Goal: Task Accomplishment & Management: Manage account settings

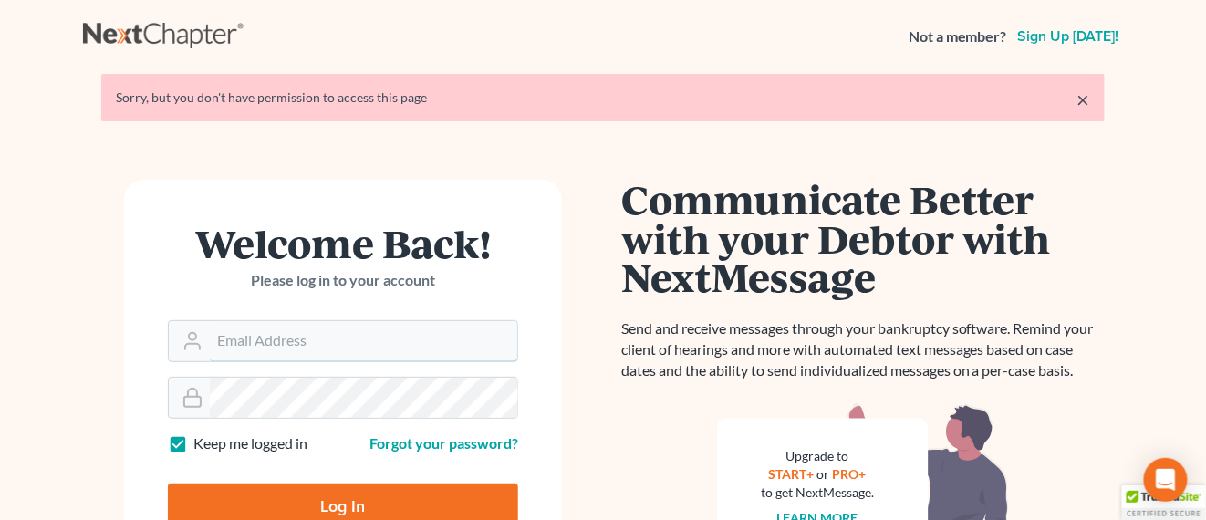
type input "[EMAIL_ADDRESS][PERSON_NAME][DOMAIN_NAME]"
click at [374, 508] on input "Log In" at bounding box center [343, 507] width 350 height 46
type input "Thinking..."
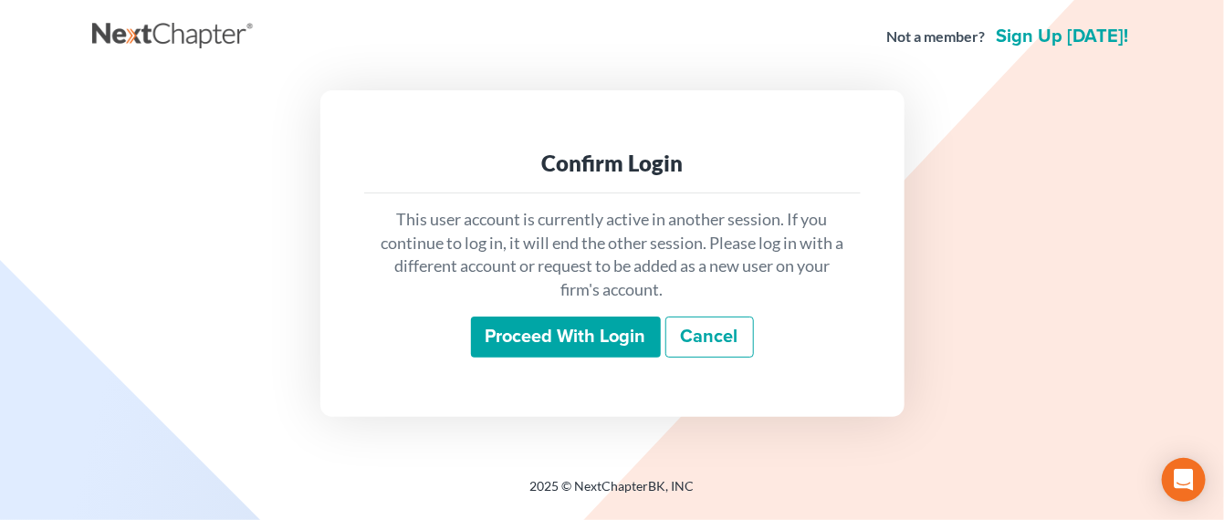
click at [504, 350] on input "Proceed with login" at bounding box center [566, 338] width 190 height 42
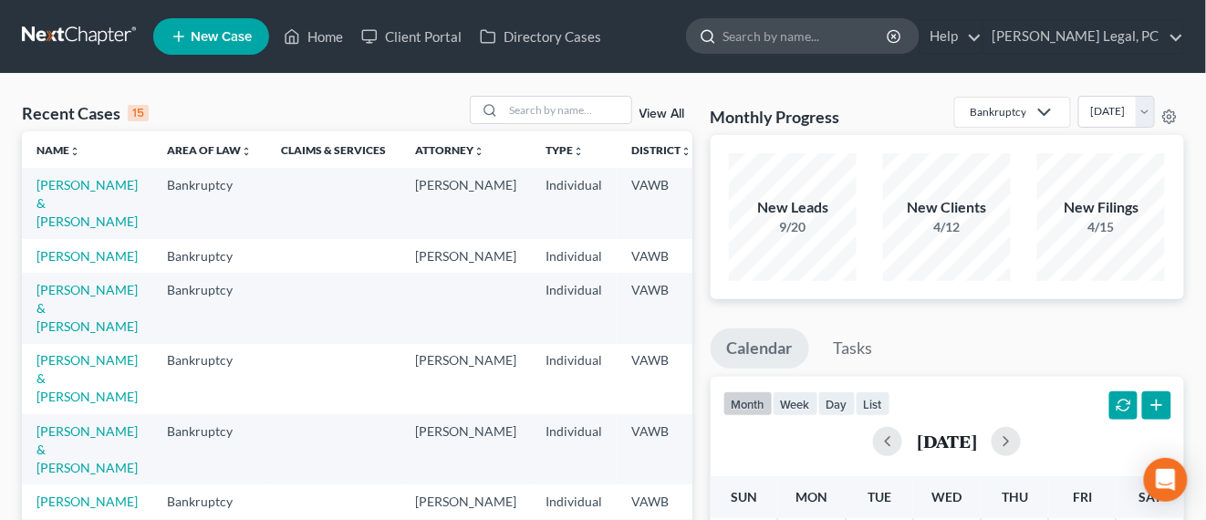
click at [723, 35] on div at bounding box center [705, 36] width 36 height 34
click at [526, 104] on input "search" at bounding box center [568, 110] width 128 height 26
type input "harless"
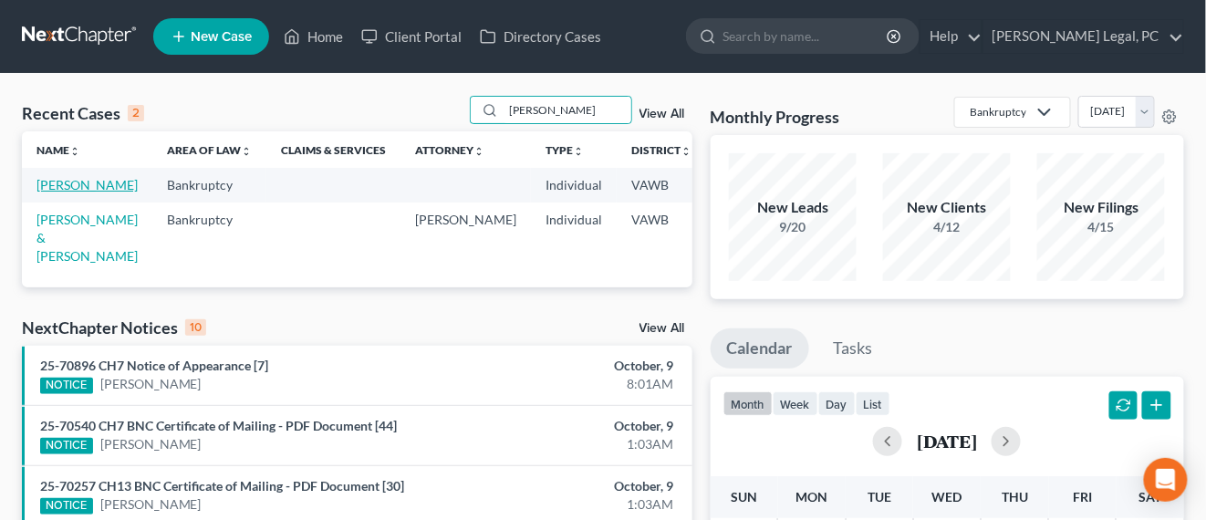
click at [63, 182] on link "Harless, Robert" at bounding box center [86, 185] width 101 height 16
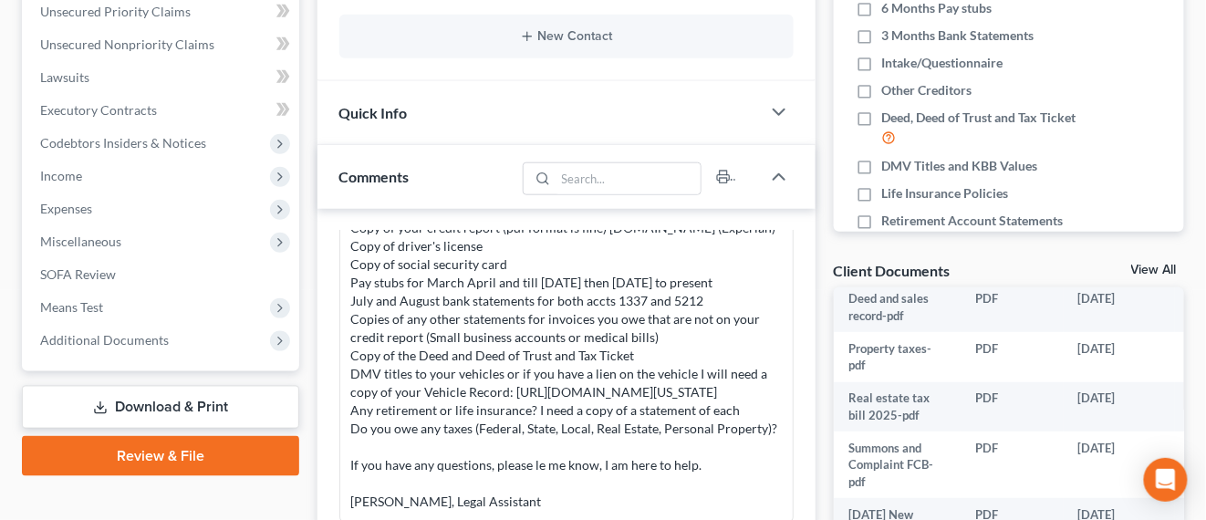
scroll to position [456, 0]
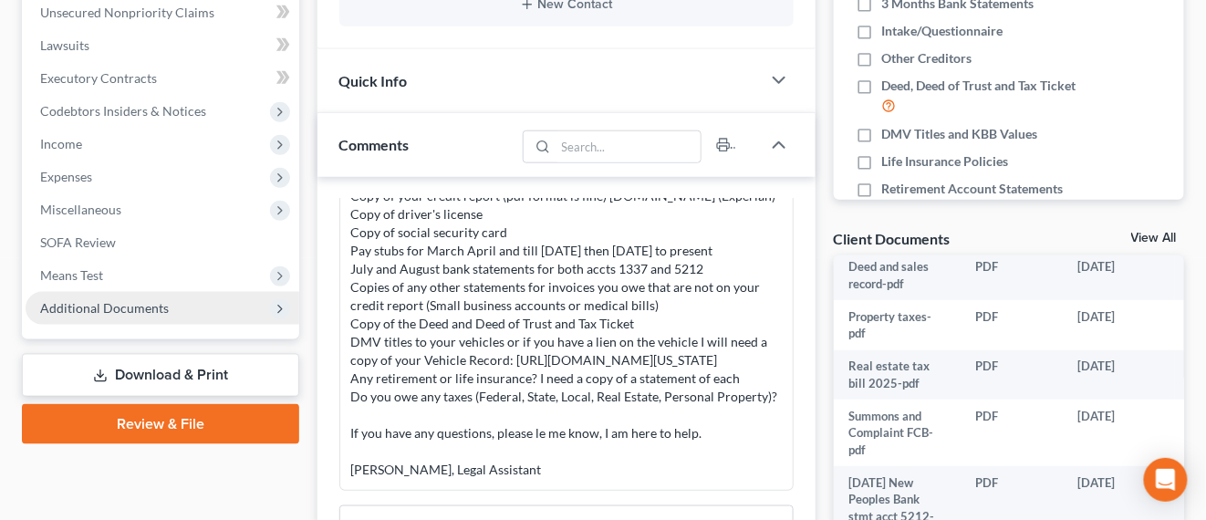
click at [116, 315] on span "Additional Documents" at bounding box center [163, 308] width 274 height 33
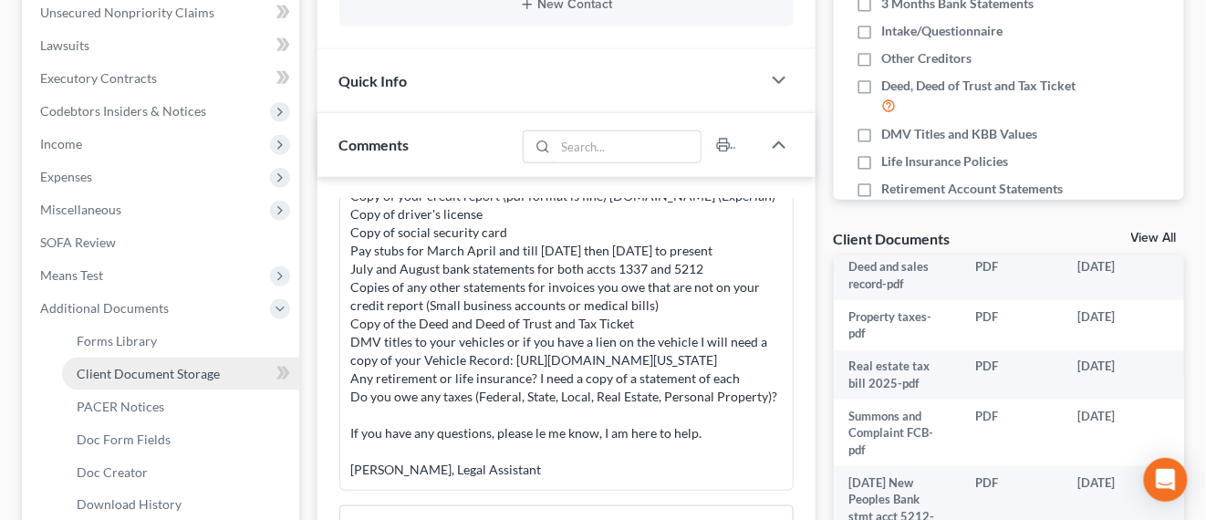
click at [142, 366] on span "Client Document Storage" at bounding box center [148, 374] width 143 height 16
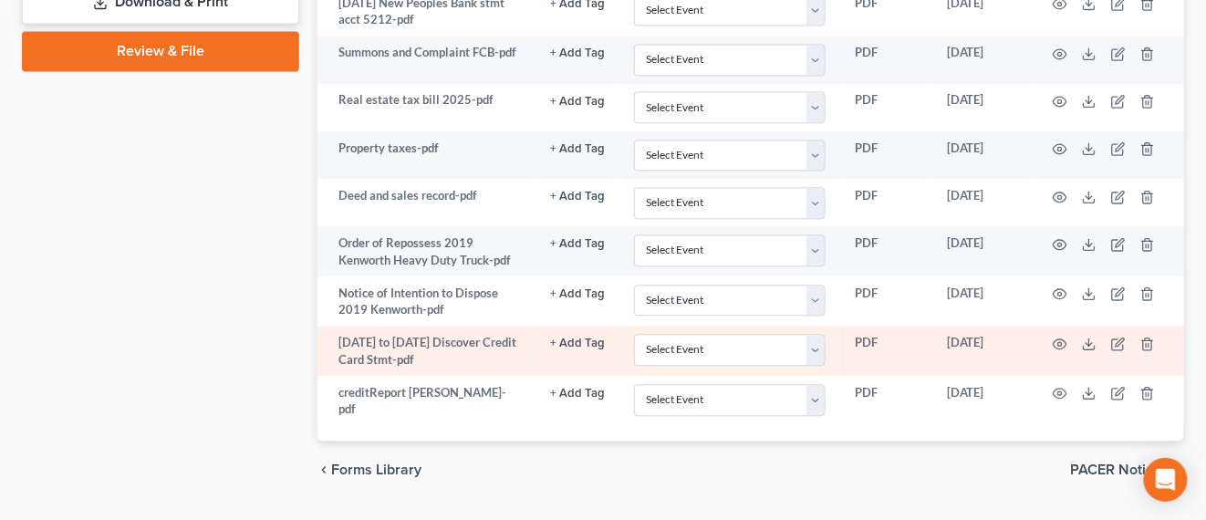
scroll to position [912, 0]
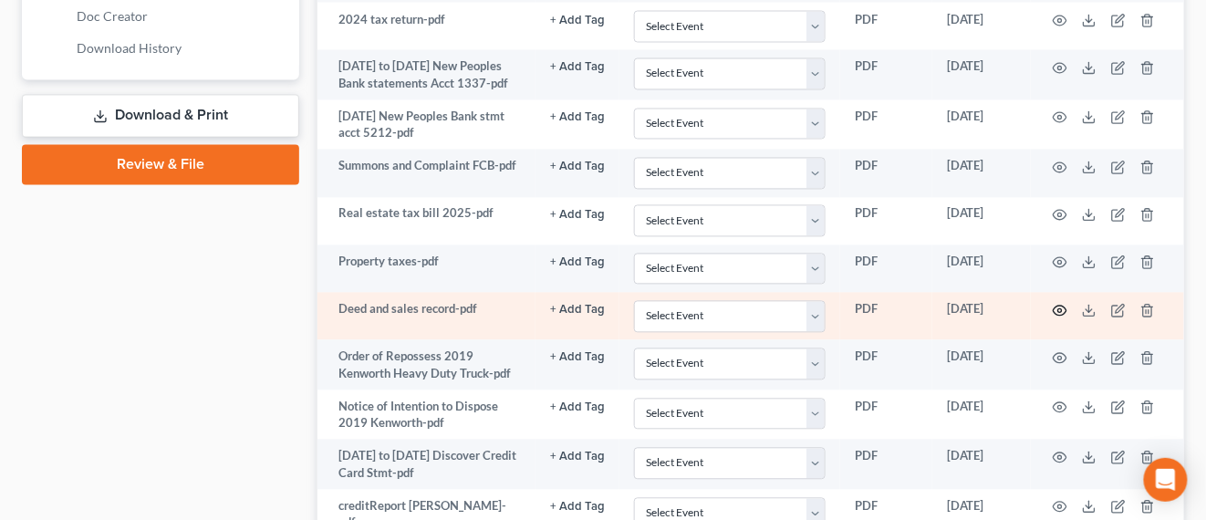
click at [1064, 318] on icon "button" at bounding box center [1060, 311] width 15 height 15
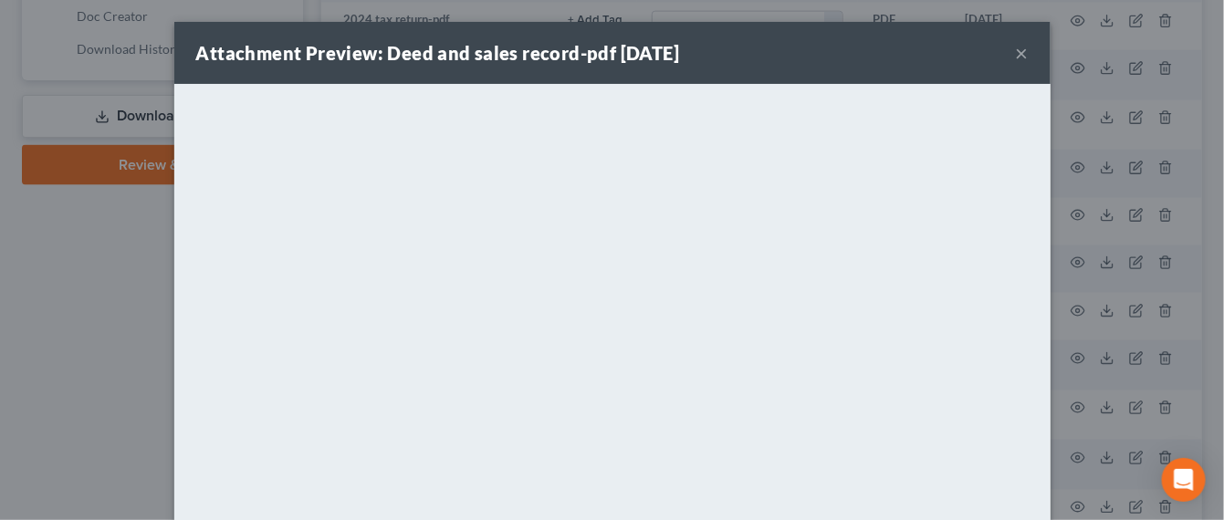
click at [1015, 58] on button "×" at bounding box center [1021, 53] width 13 height 22
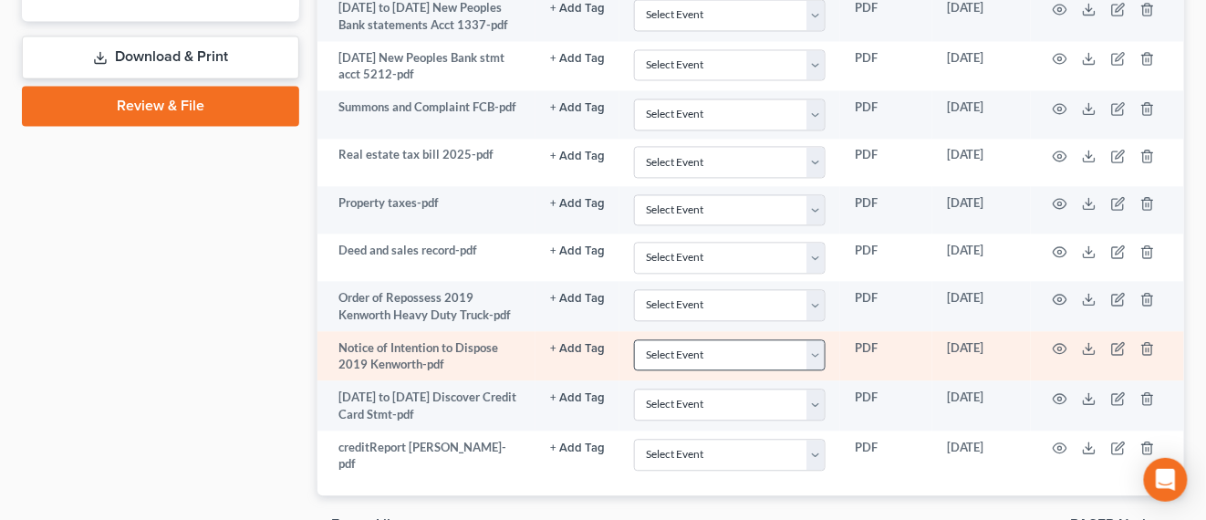
scroll to position [1026, 0]
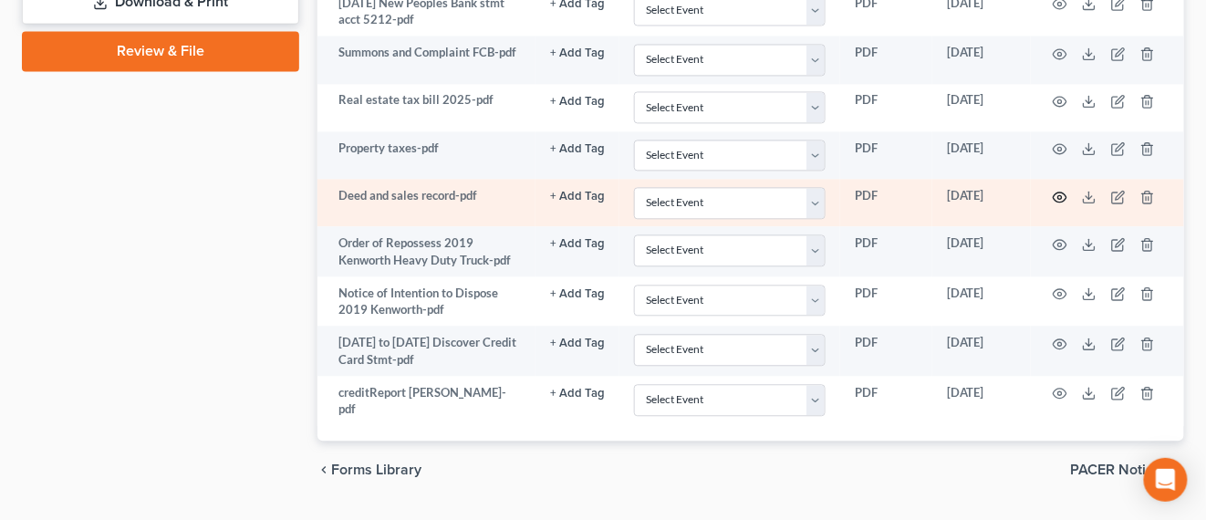
click at [1057, 204] on icon "button" at bounding box center [1060, 197] width 15 height 15
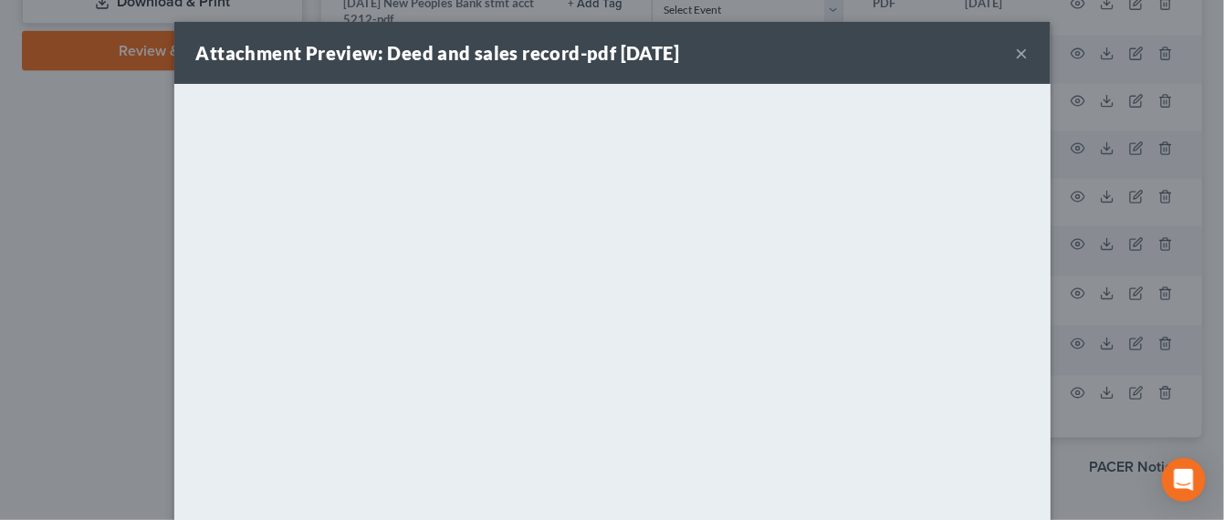
click at [1015, 57] on button "×" at bounding box center [1021, 53] width 13 height 22
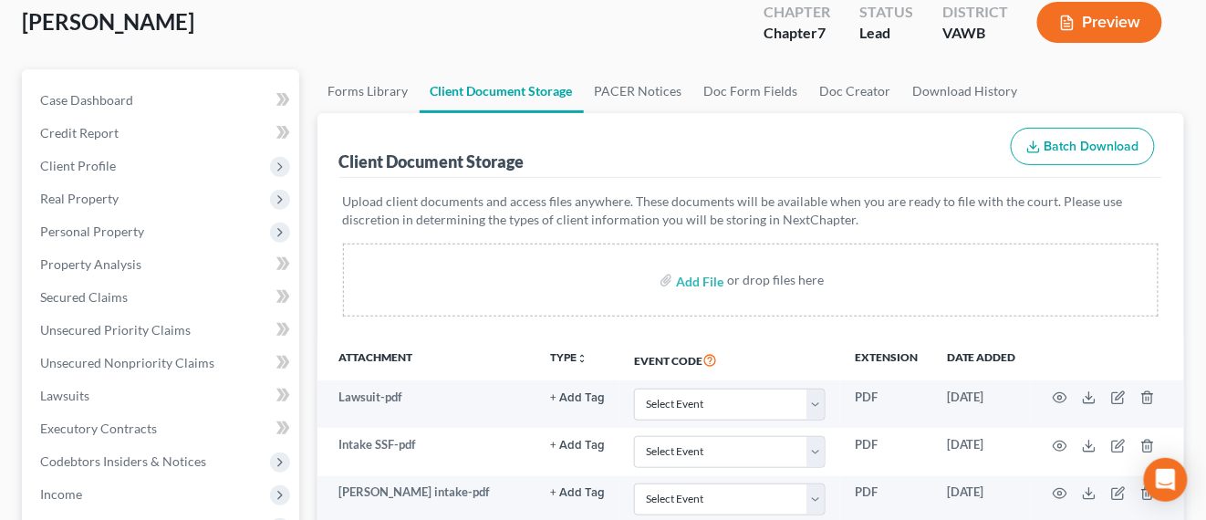
scroll to position [0, 0]
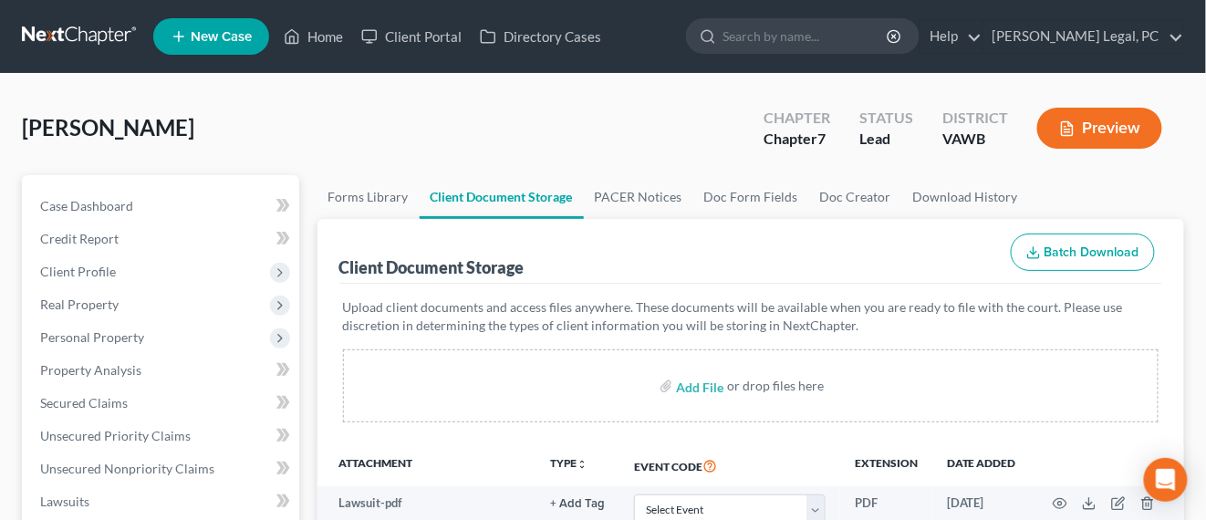
click at [92, 47] on link at bounding box center [80, 36] width 117 height 33
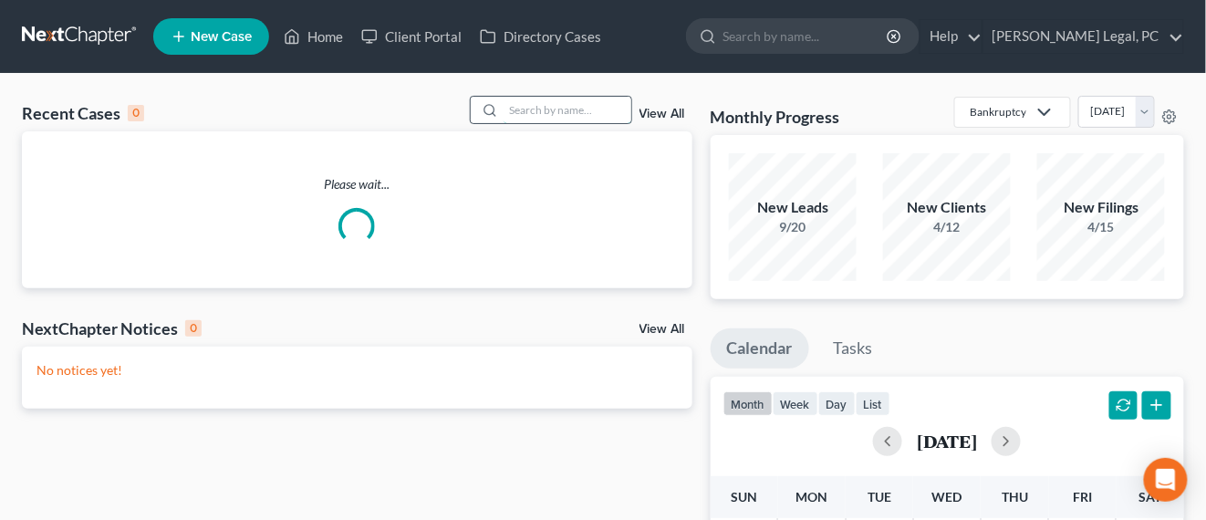
click at [519, 119] on input "search" at bounding box center [568, 110] width 128 height 26
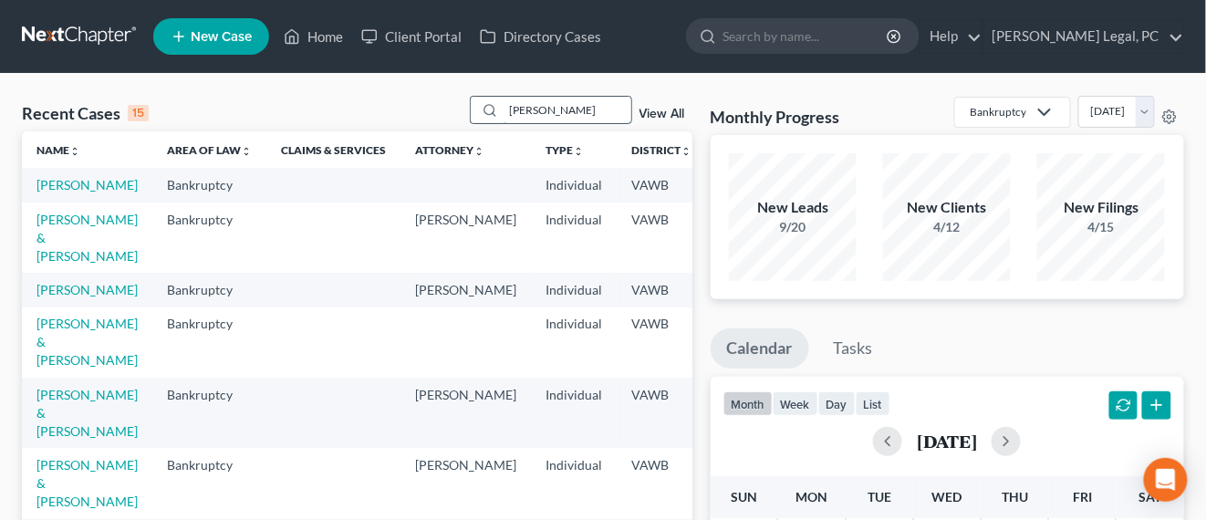
type input "tritt"
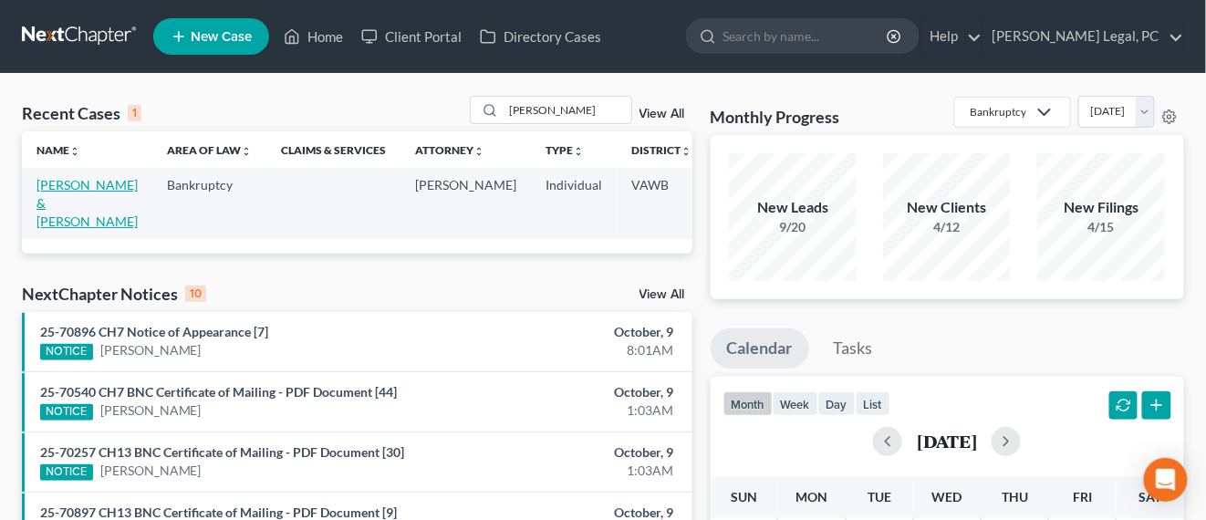
click at [52, 190] on link "Tritt, Jerry & Tiffany" at bounding box center [86, 203] width 101 height 52
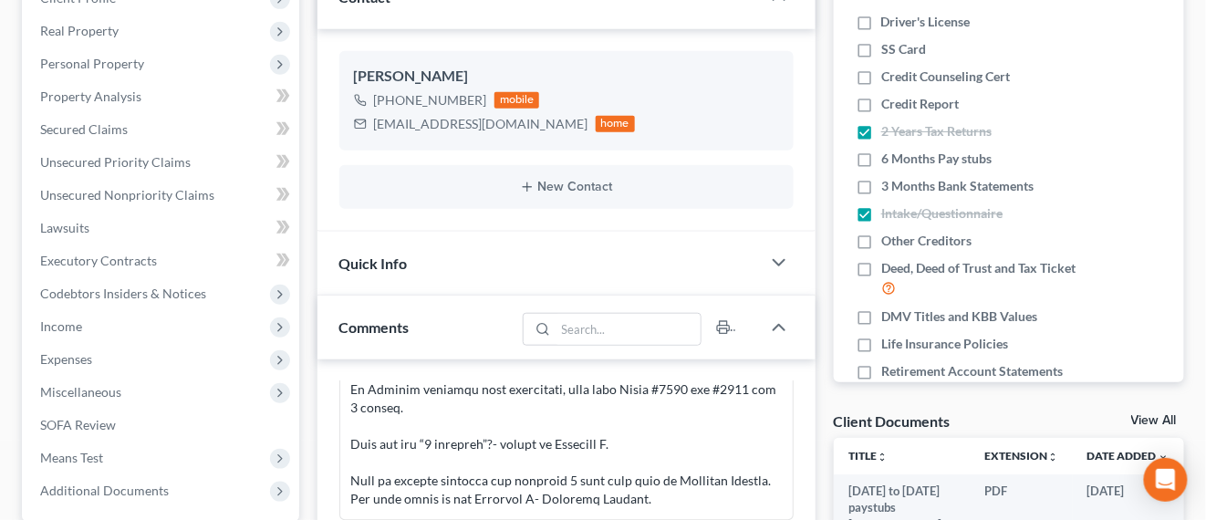
scroll to position [456, 0]
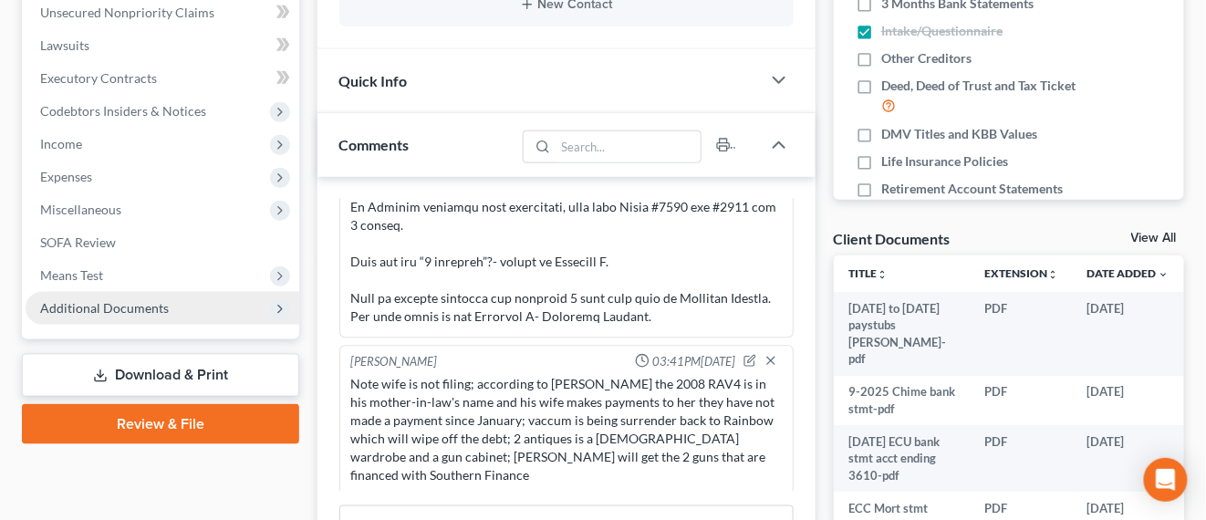
click at [129, 300] on span "Additional Documents" at bounding box center [104, 308] width 129 height 16
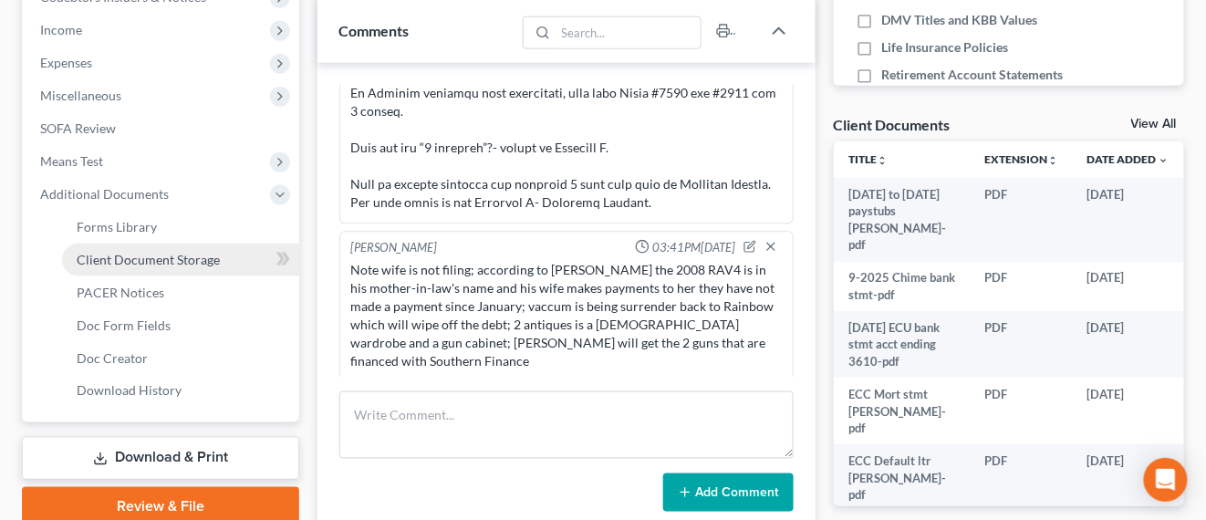
drag, startPoint x: 147, startPoint y: 260, endPoint x: 211, endPoint y: 273, distance: 65.1
click at [147, 259] on span "Client Document Storage" at bounding box center [148, 260] width 143 height 16
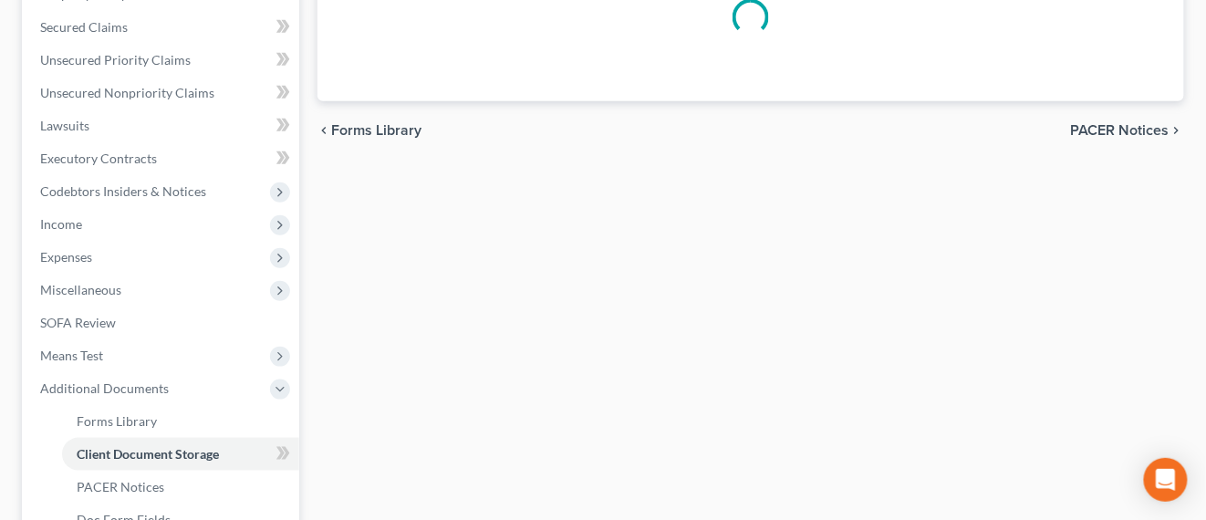
scroll to position [94, 0]
select select "0"
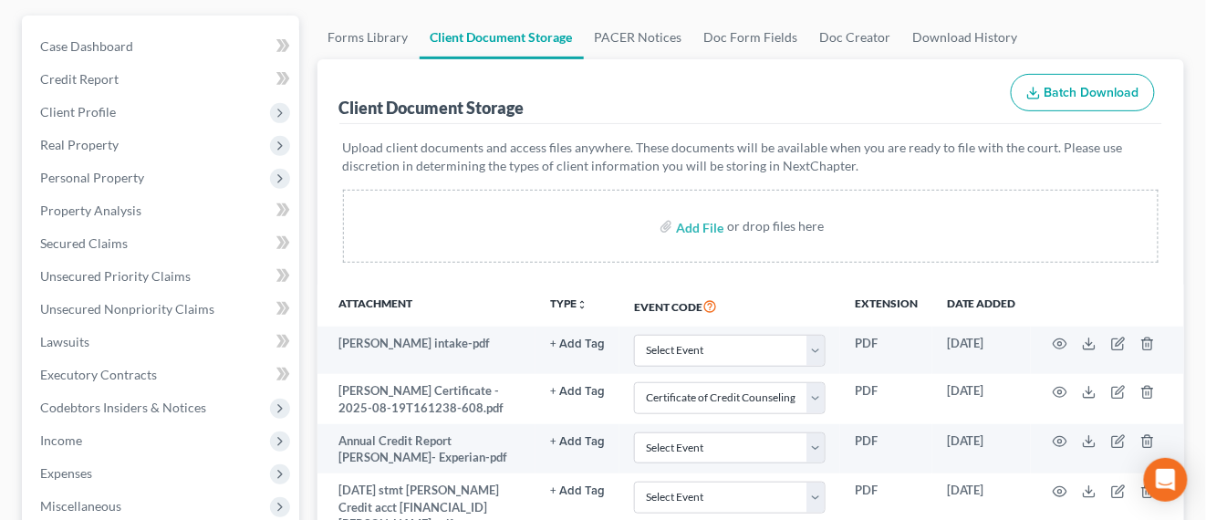
scroll to position [114, 0]
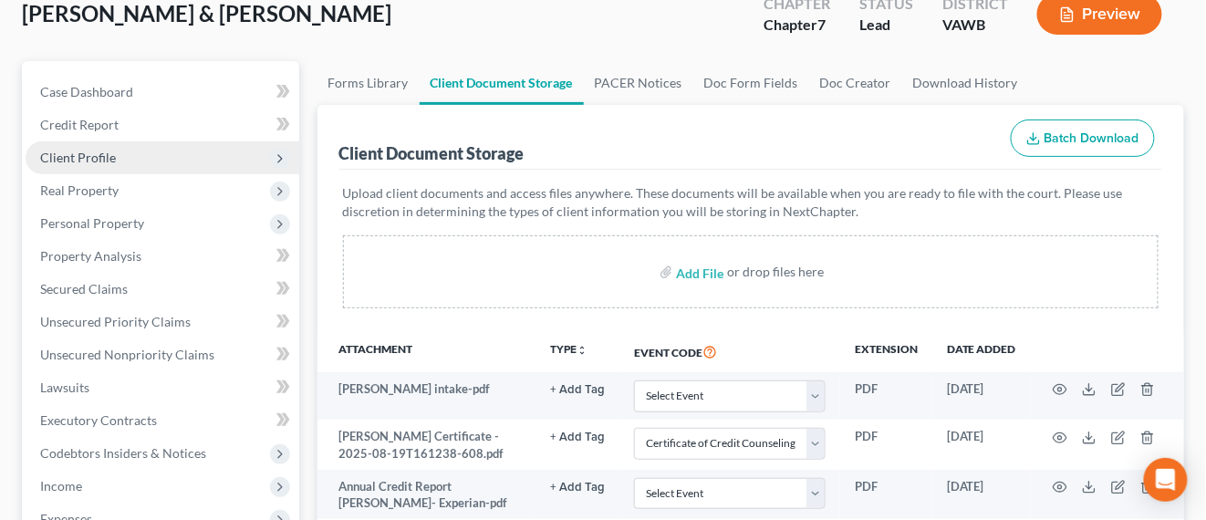
click at [118, 150] on span "Client Profile" at bounding box center [163, 157] width 274 height 33
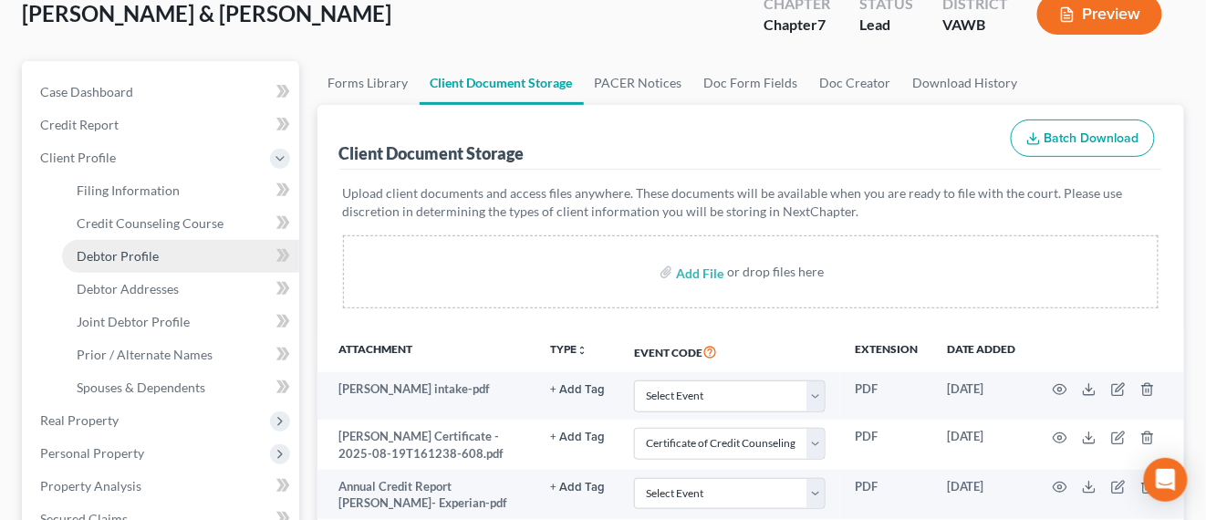
click at [151, 265] on link "Debtor Profile" at bounding box center [180, 256] width 237 height 33
select select "1"
select select "2"
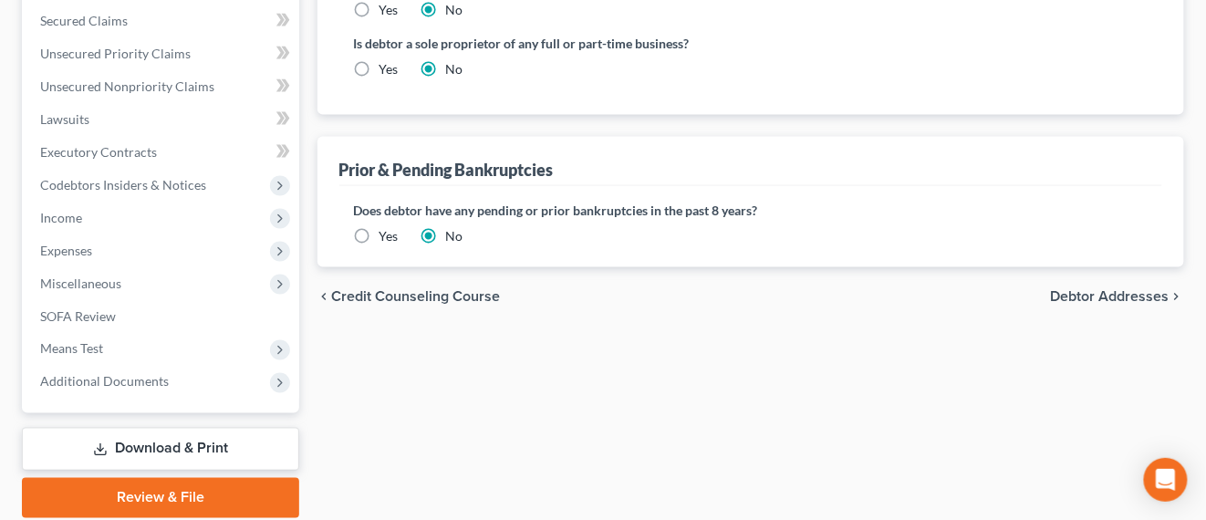
scroll to position [677, 0]
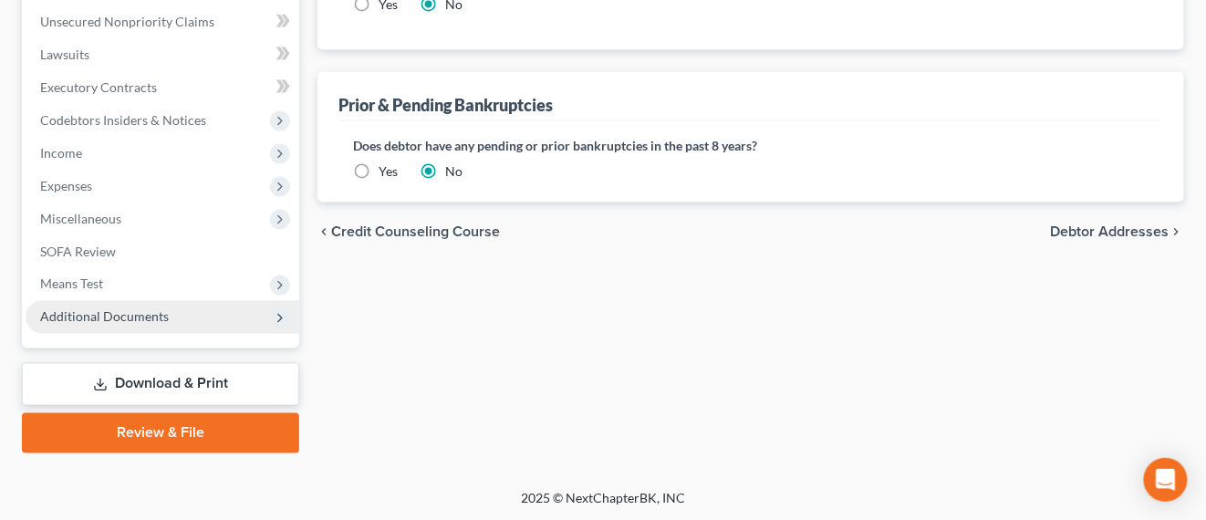
click at [162, 318] on span "Additional Documents" at bounding box center [104, 317] width 129 height 16
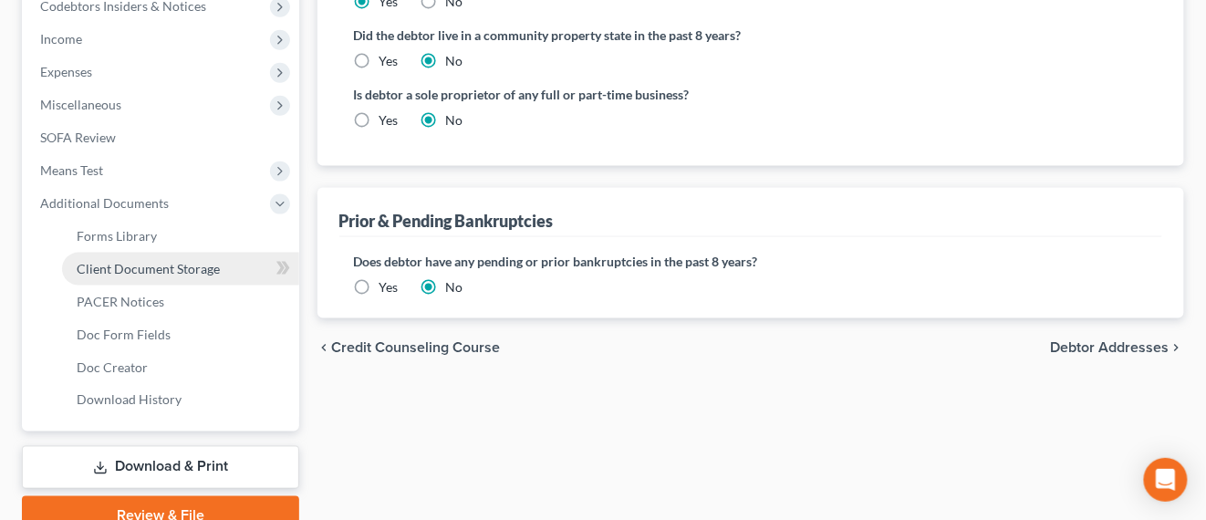
click at [165, 272] on span "Client Document Storage" at bounding box center [148, 269] width 143 height 16
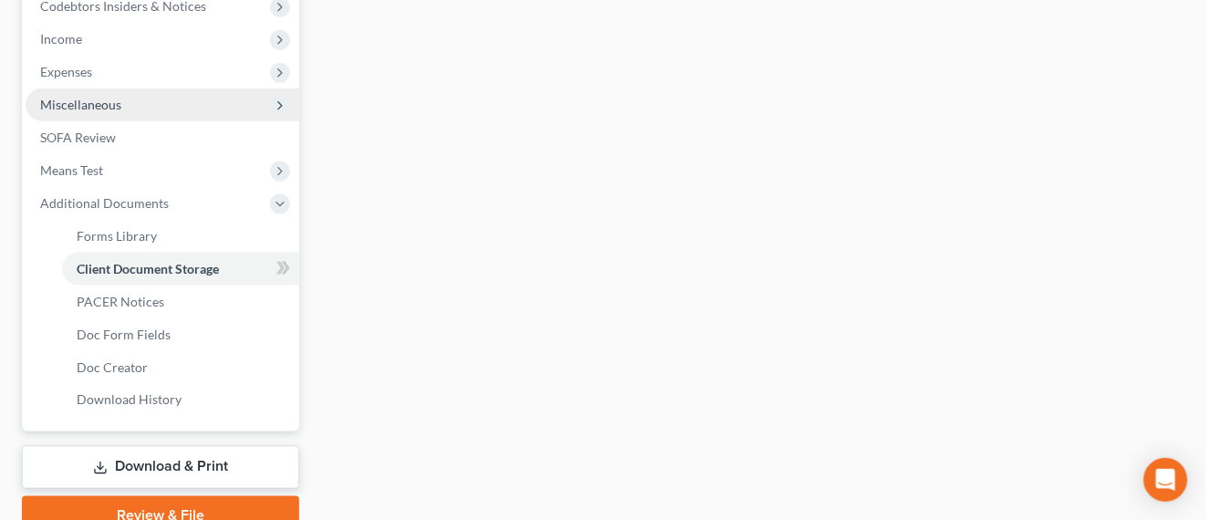
scroll to position [365, 0]
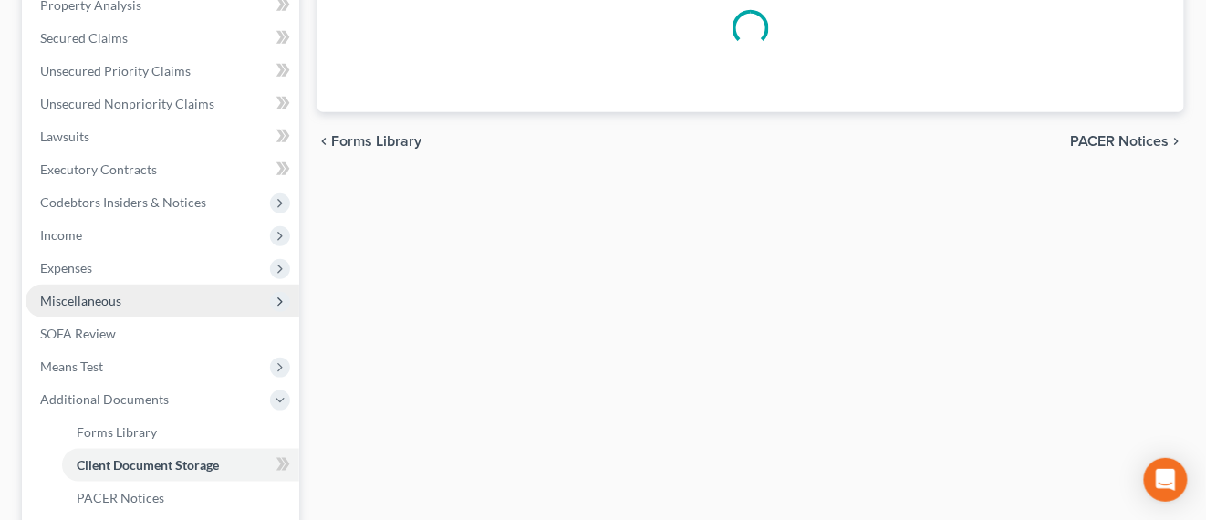
select select "0"
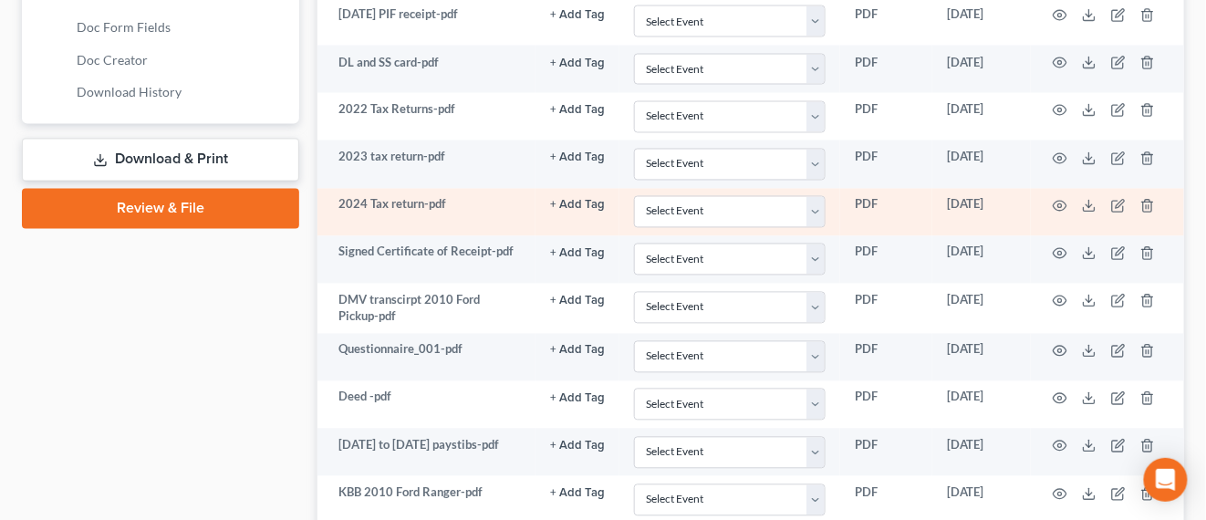
scroll to position [912, 0]
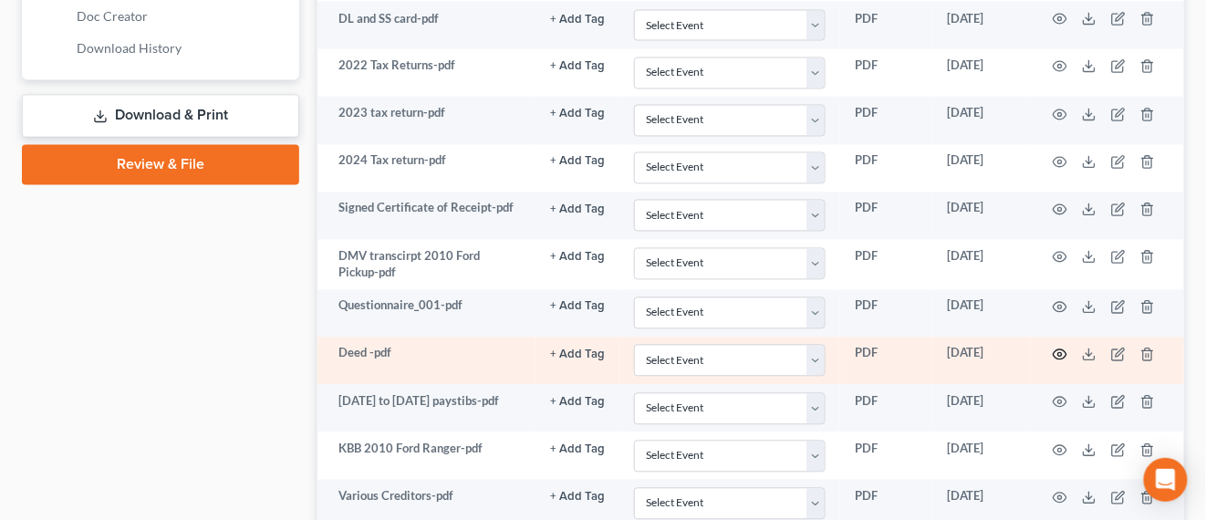
click at [1057, 350] on icon "button" at bounding box center [1061, 355] width 14 height 10
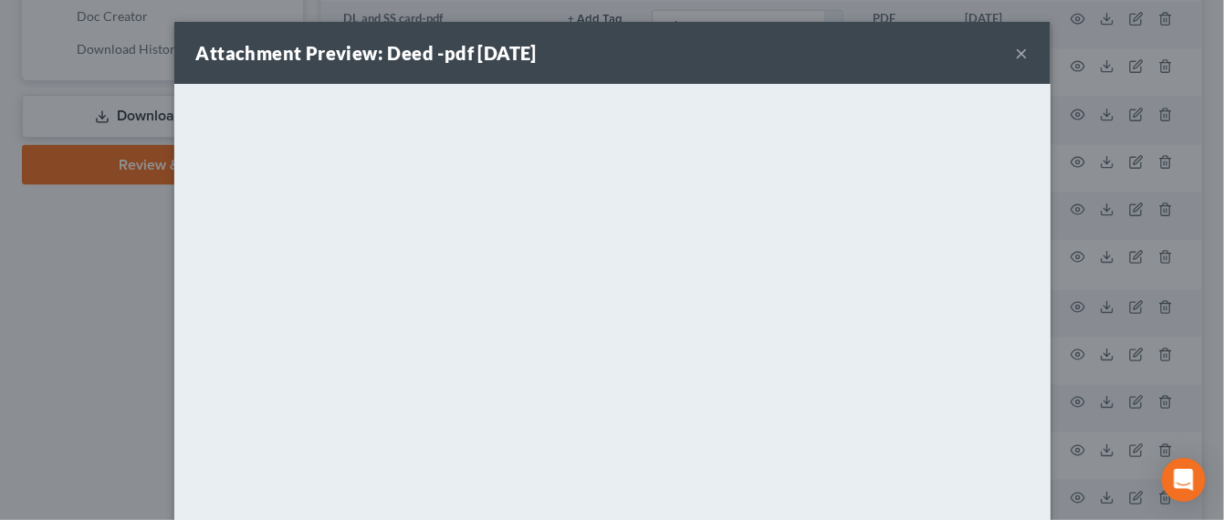
click at [1015, 53] on button "×" at bounding box center [1021, 53] width 13 height 22
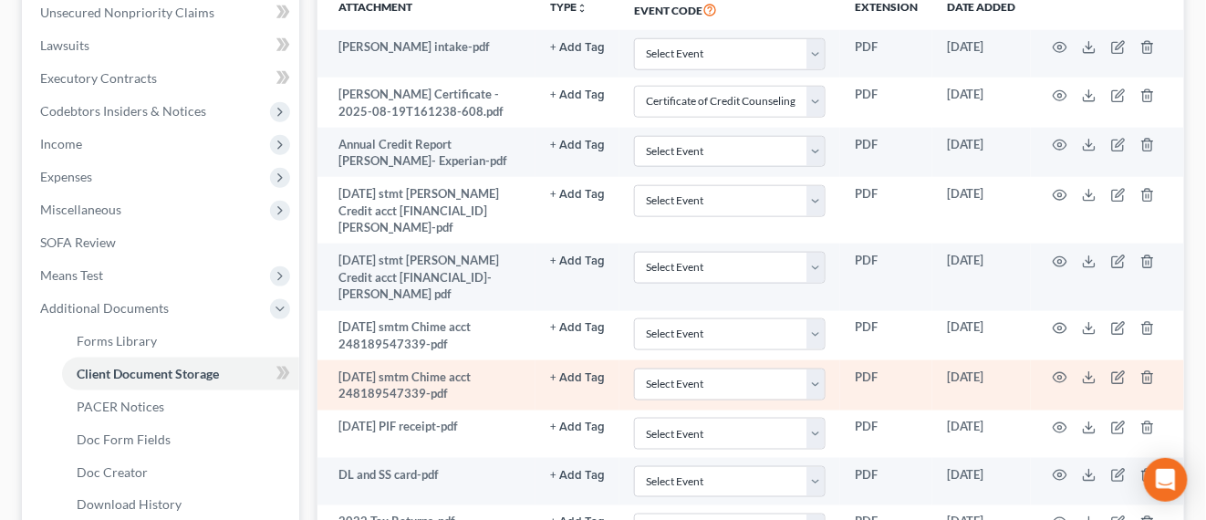
scroll to position [342, 0]
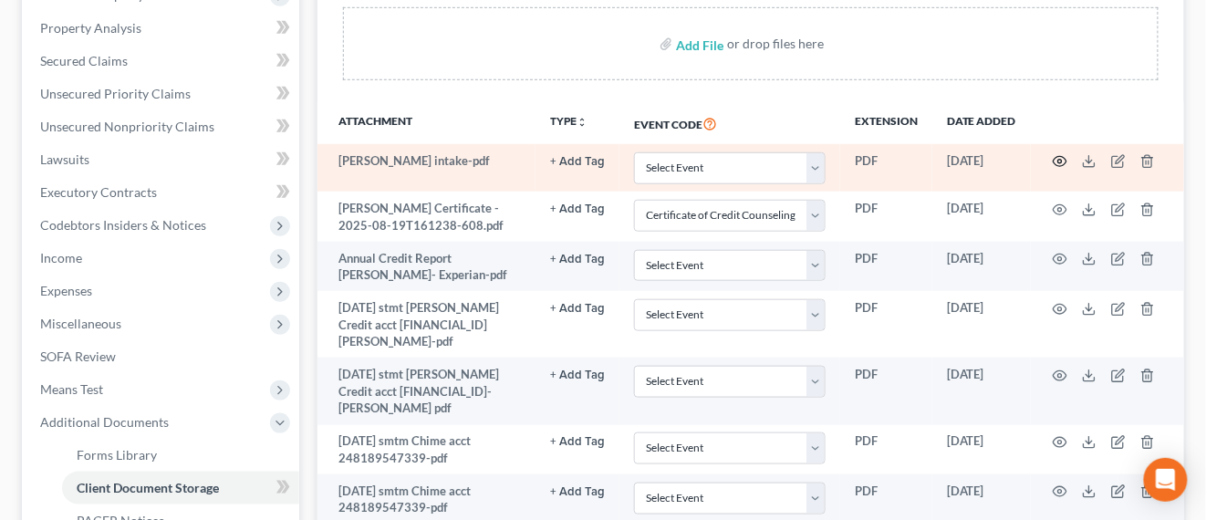
click at [1056, 163] on icon "button" at bounding box center [1061, 162] width 14 height 10
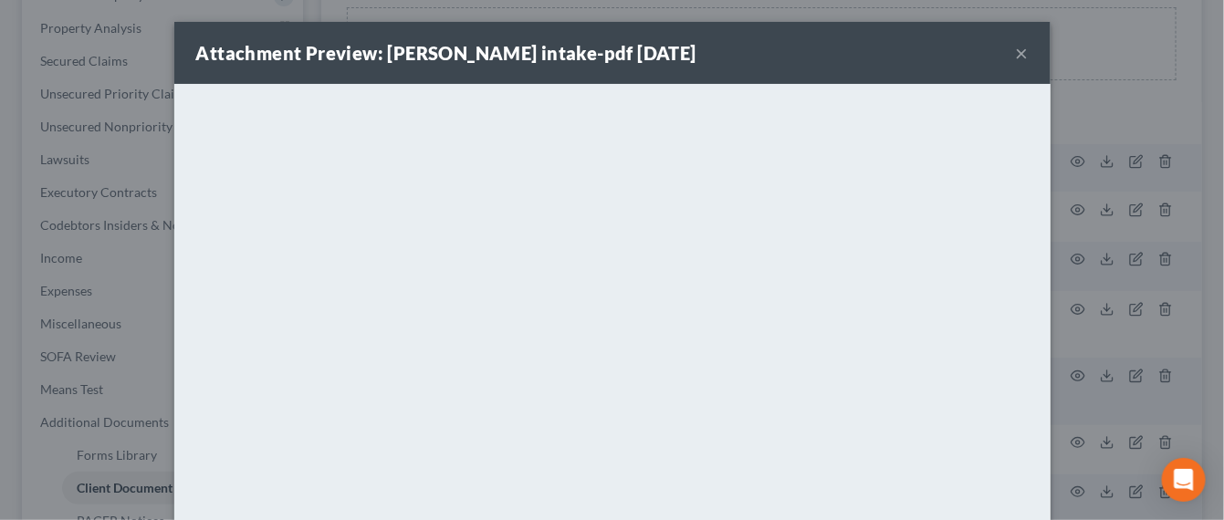
click at [1015, 57] on button "×" at bounding box center [1021, 53] width 13 height 22
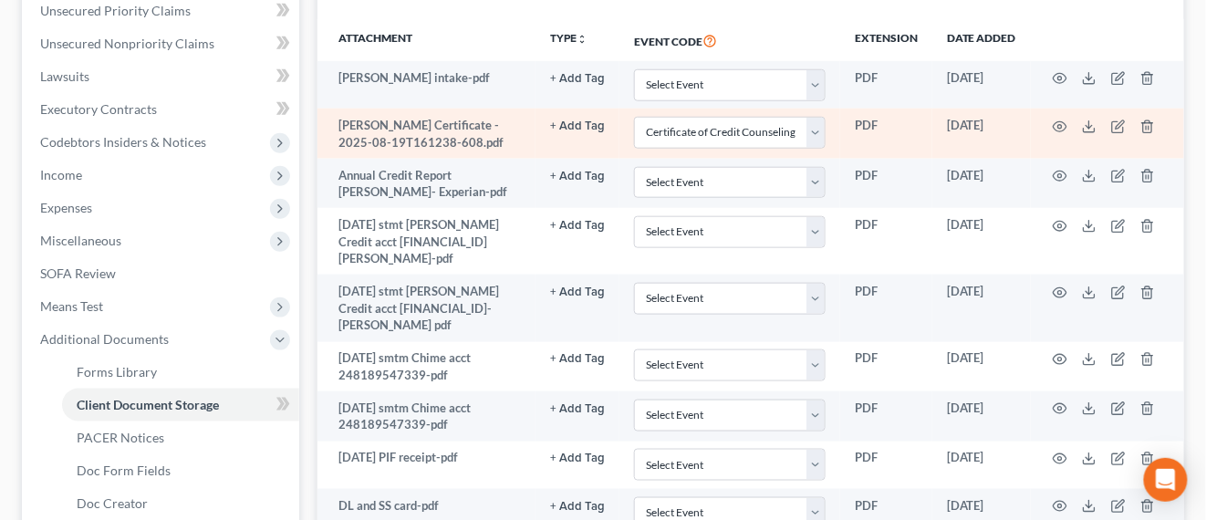
scroll to position [456, 0]
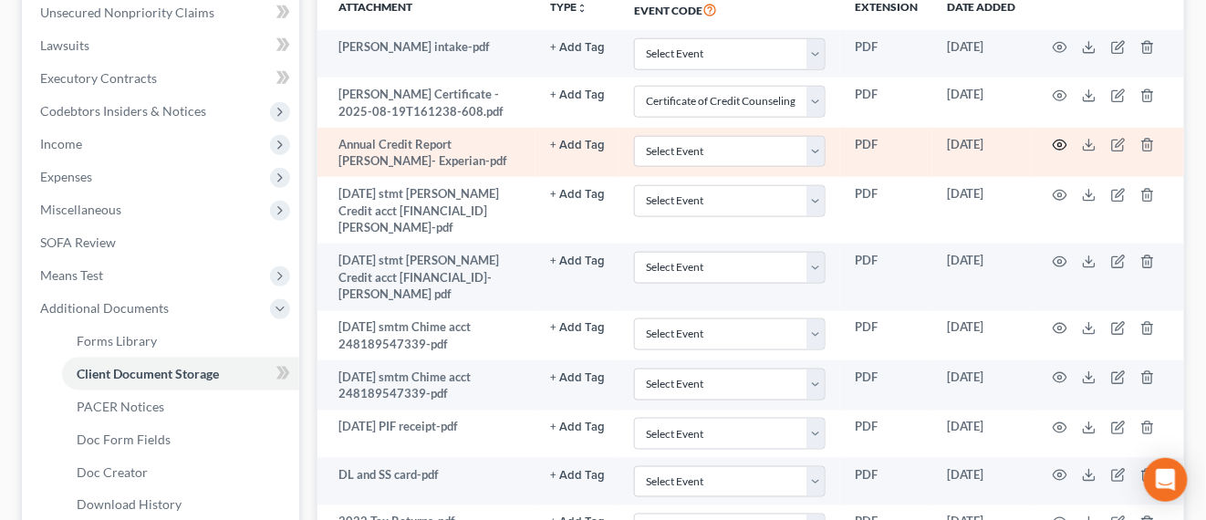
click at [1064, 145] on icon "button" at bounding box center [1060, 145] width 15 height 15
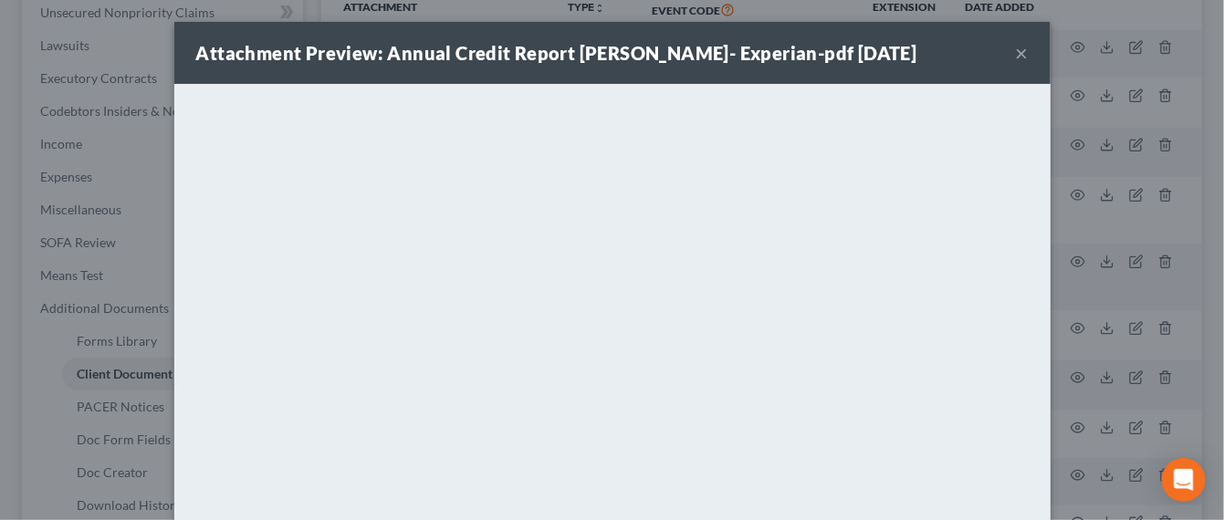
click at [1015, 57] on button "×" at bounding box center [1021, 53] width 13 height 22
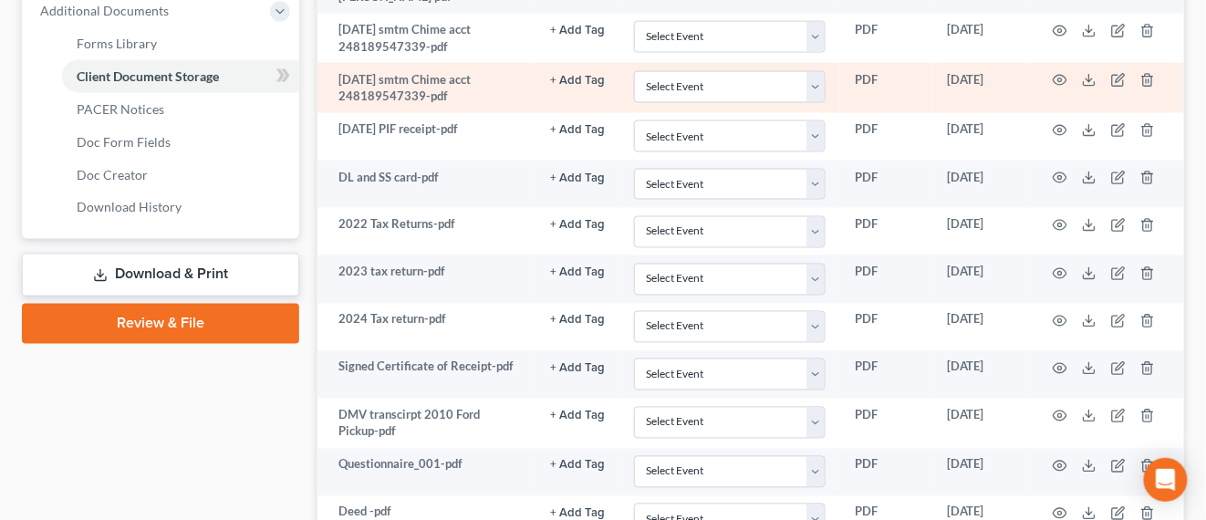
scroll to position [798, 0]
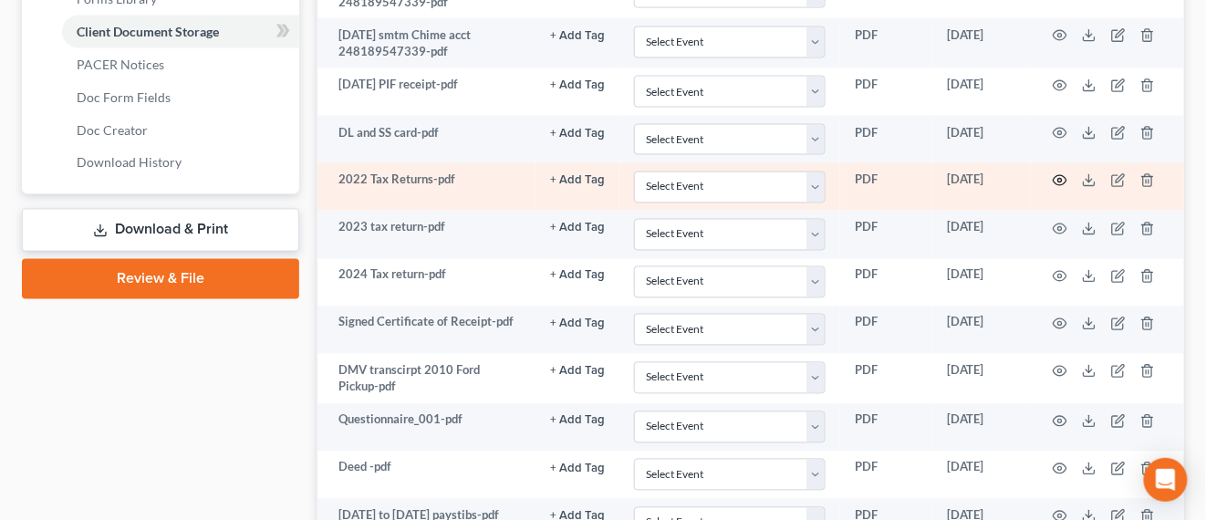
click at [1062, 173] on icon "button" at bounding box center [1060, 180] width 15 height 15
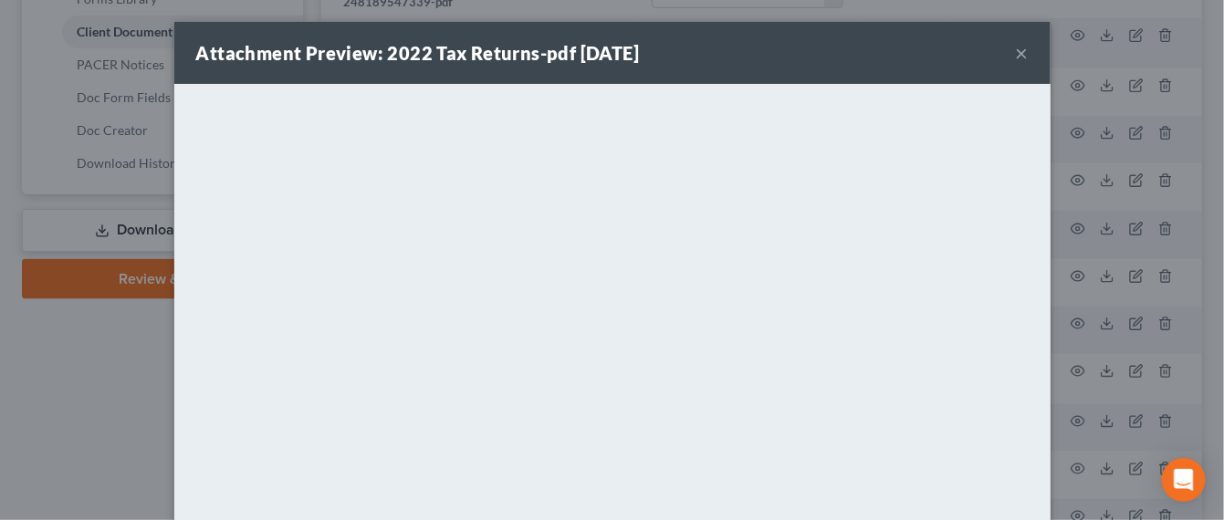
click at [1015, 53] on button "×" at bounding box center [1021, 53] width 13 height 22
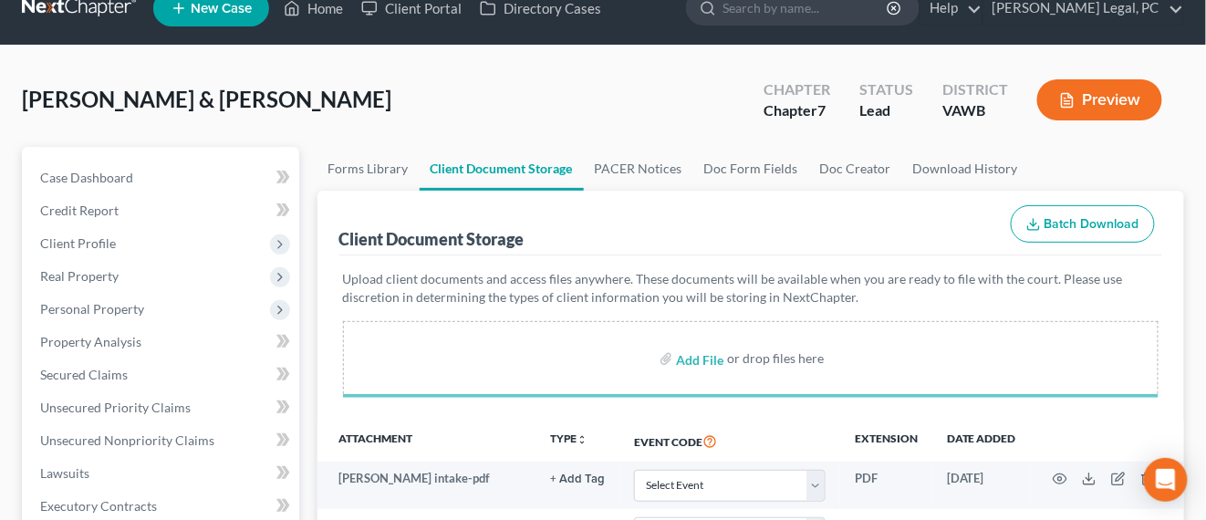
scroll to position [0, 0]
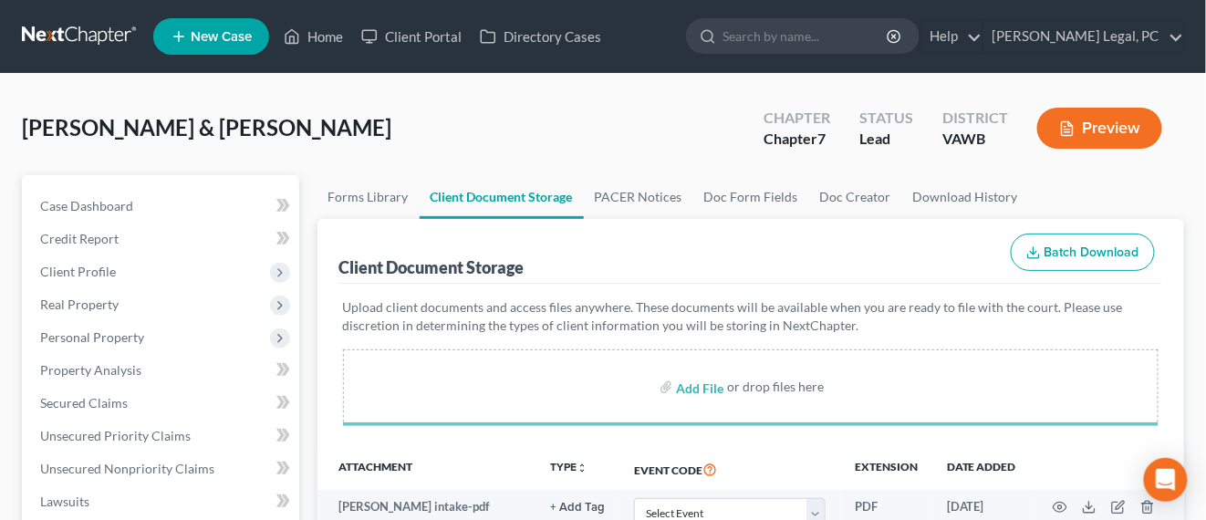
click at [83, 28] on link at bounding box center [80, 36] width 117 height 33
